Goal: Find specific page/section: Find specific page/section

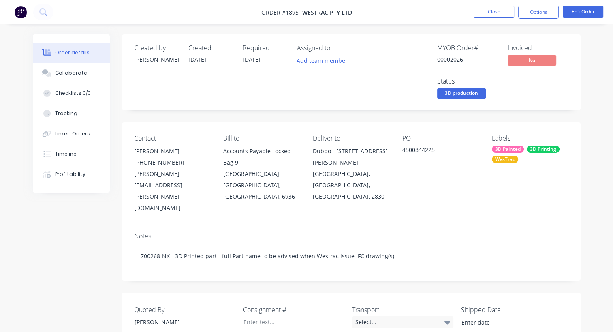
click at [20, 15] on img "button" at bounding box center [21, 12] width 12 height 12
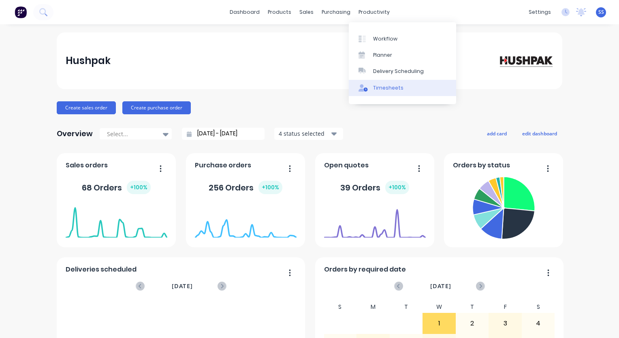
click at [377, 87] on div "Timesheets" at bounding box center [388, 87] width 30 height 7
